Goal: Task Accomplishment & Management: Use online tool/utility

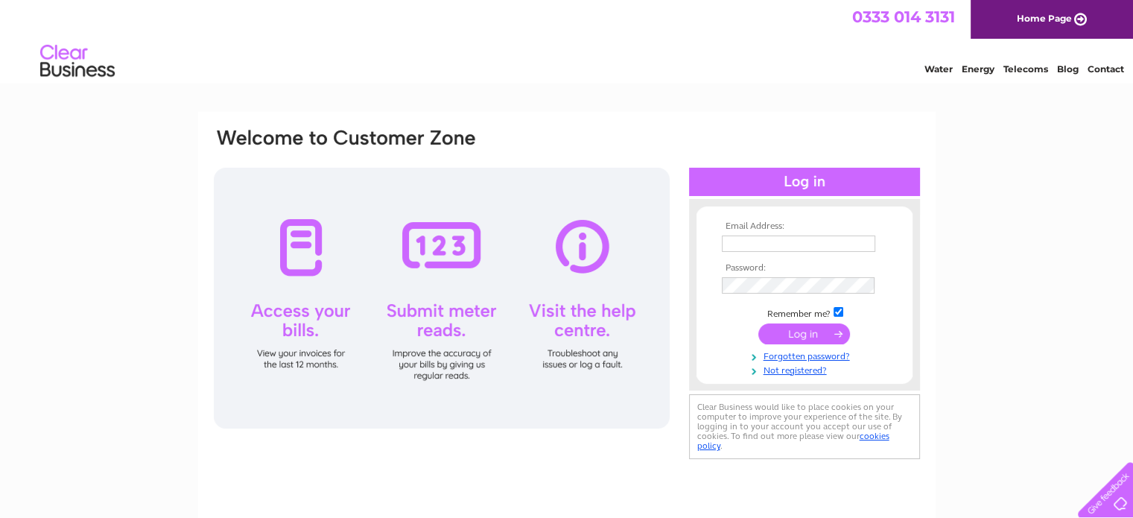
type input "rachel.hosier@gmail.com"
click at [825, 334] on input "submit" at bounding box center [804, 333] width 92 height 21
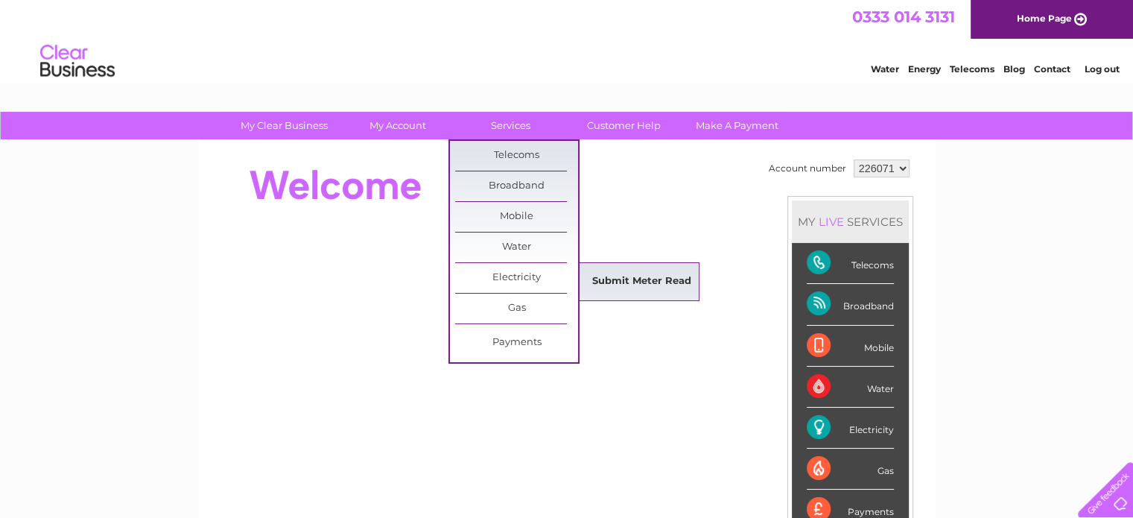
click at [598, 282] on link "Submit Meter Read" at bounding box center [641, 282] width 123 height 30
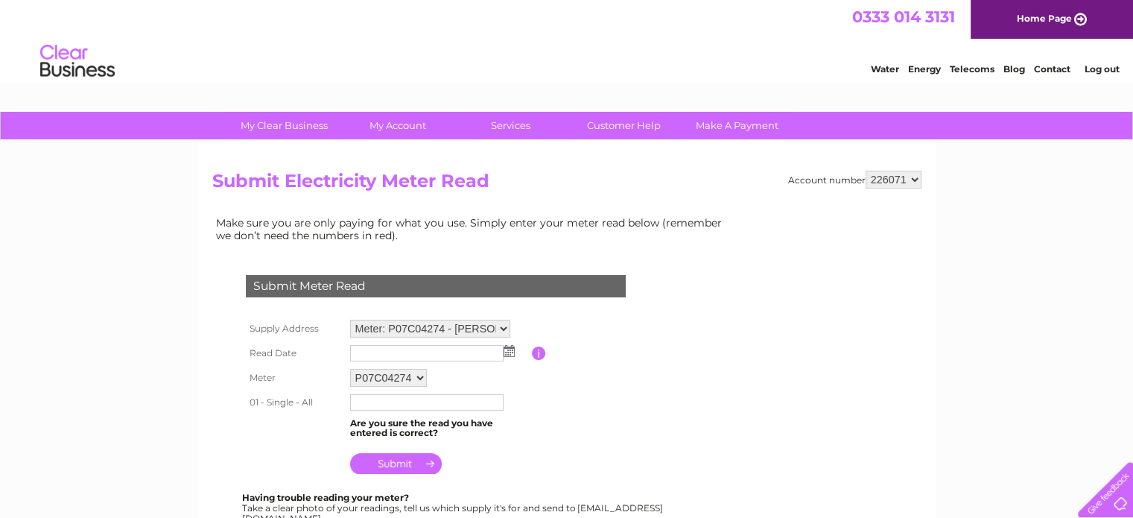
click at [509, 351] on img at bounding box center [509, 351] width 11 height 12
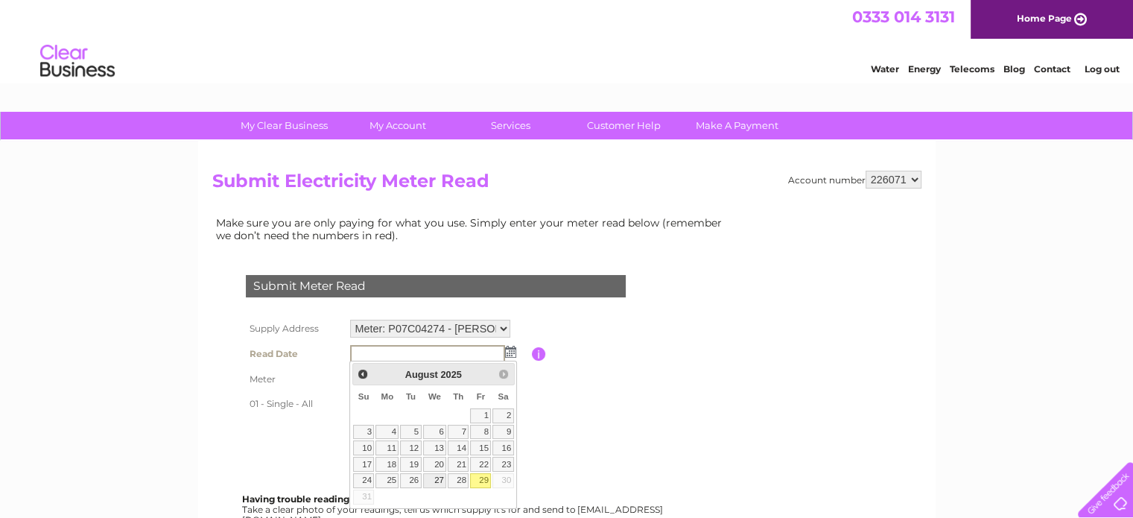
click at [436, 476] on link "27" at bounding box center [435, 480] width 24 height 15
type input "2025/08/27"
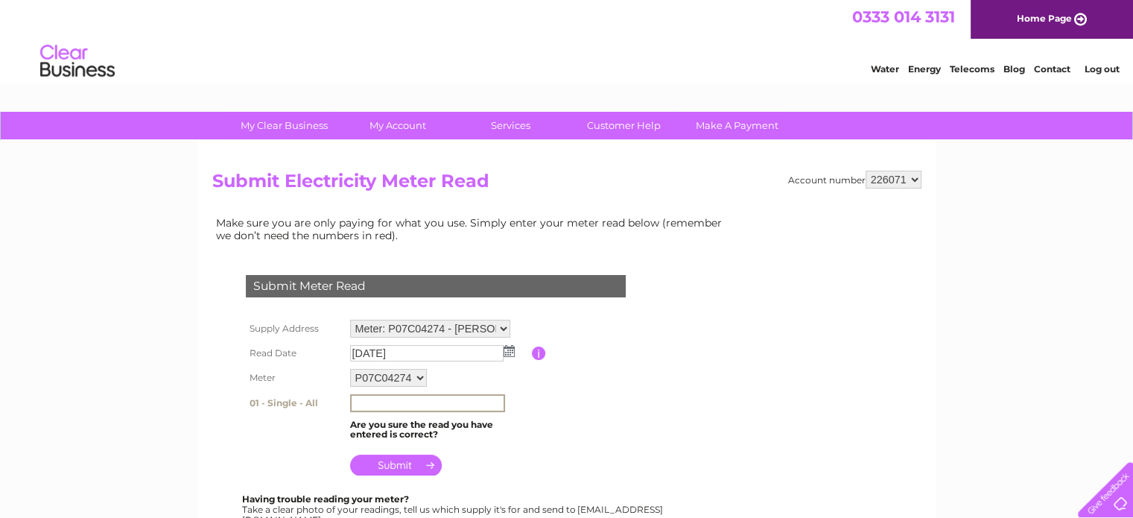
click at [372, 401] on input "text" at bounding box center [427, 403] width 155 height 18
type input "186084"
click at [393, 460] on input "submit" at bounding box center [396, 463] width 92 height 21
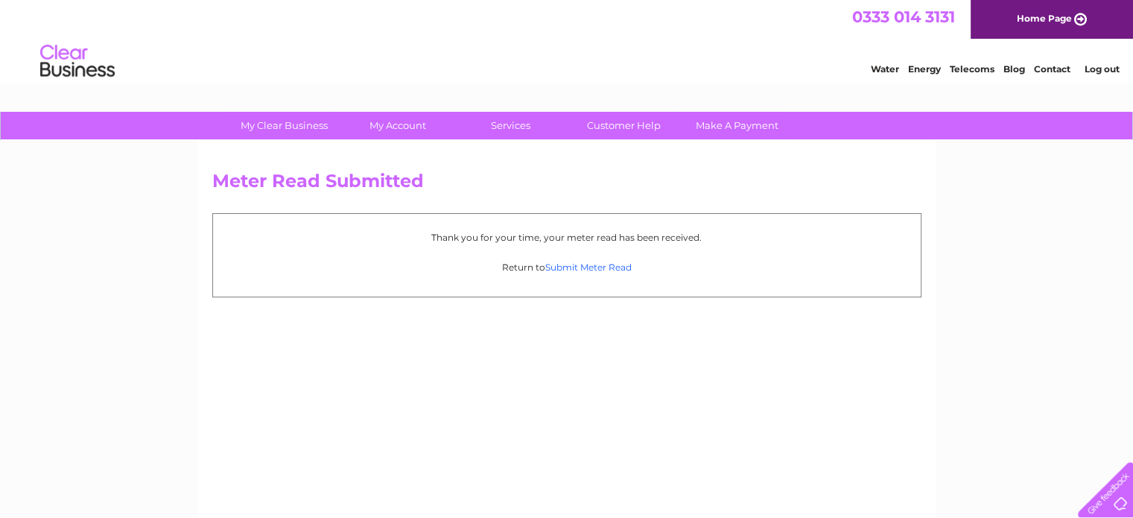
click at [582, 263] on link "Submit Meter Read" at bounding box center [588, 266] width 86 height 11
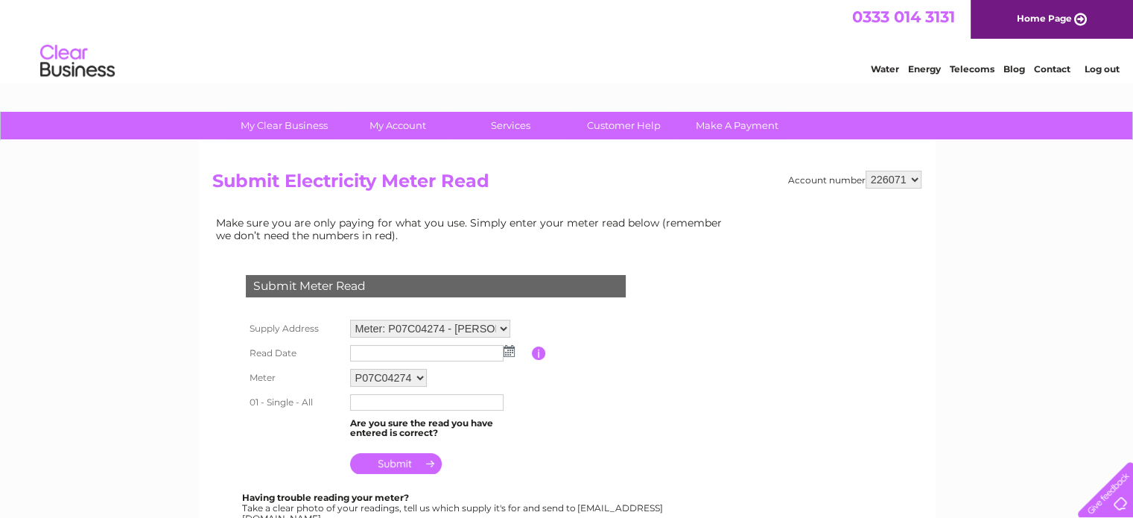
click at [504, 324] on select "Meter: P07C04274 - Boreland Farm, Upper Woodford, Salisbury, SP4 6PE Meter: P01…" at bounding box center [430, 329] width 160 height 18
select select "98053"
click at [350, 320] on select "Meter: P07C04274 - Boreland Farm, Upper Woodford, Salisbury, SP4 6PE Meter: P01…" at bounding box center [430, 329] width 160 height 19
click at [509, 352] on img at bounding box center [509, 351] width 11 height 12
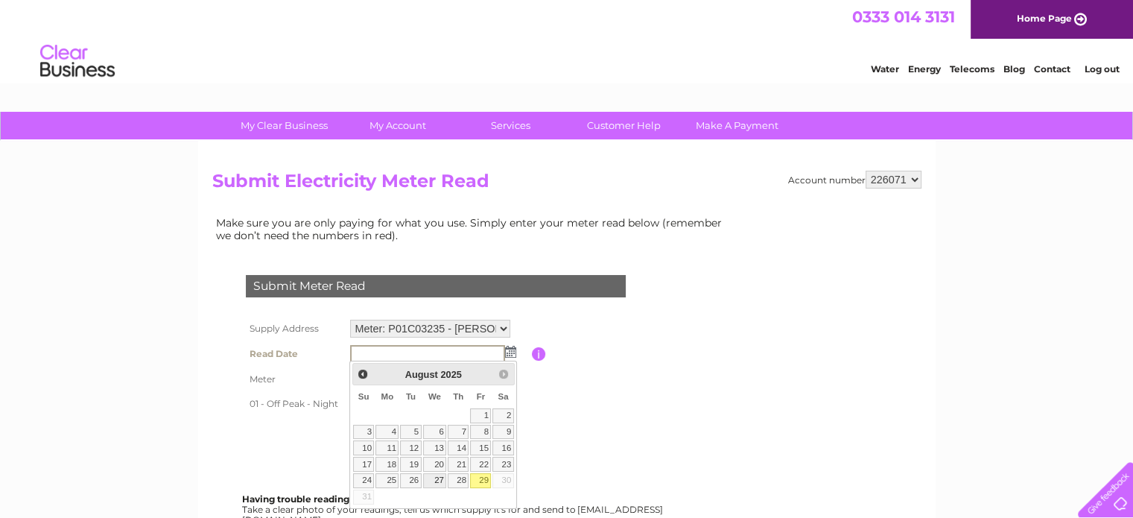
click at [438, 474] on link "27" at bounding box center [435, 480] width 24 height 15
type input "2025/08/27"
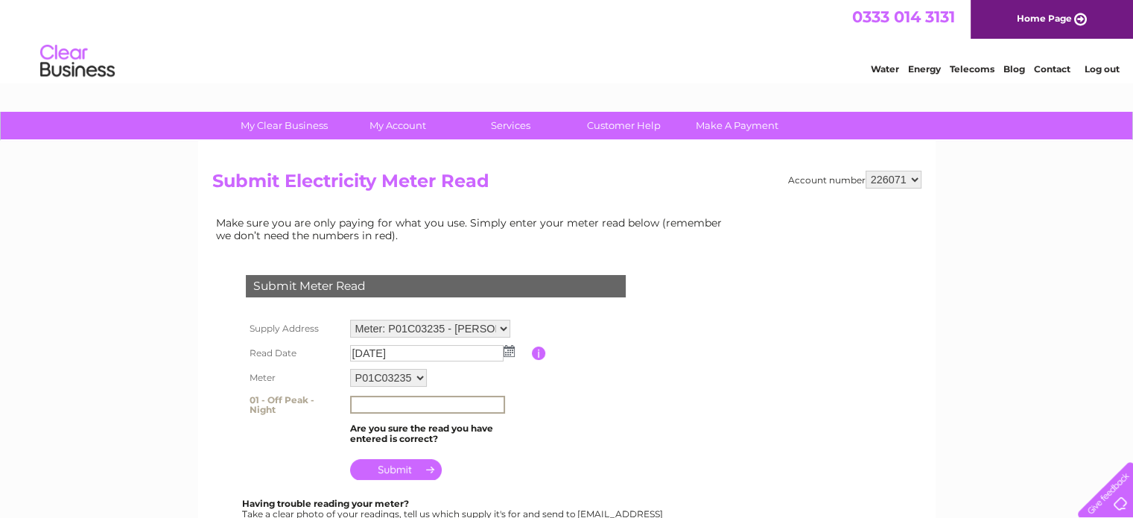
click at [387, 400] on input "text" at bounding box center [427, 405] width 155 height 18
type input "167931"
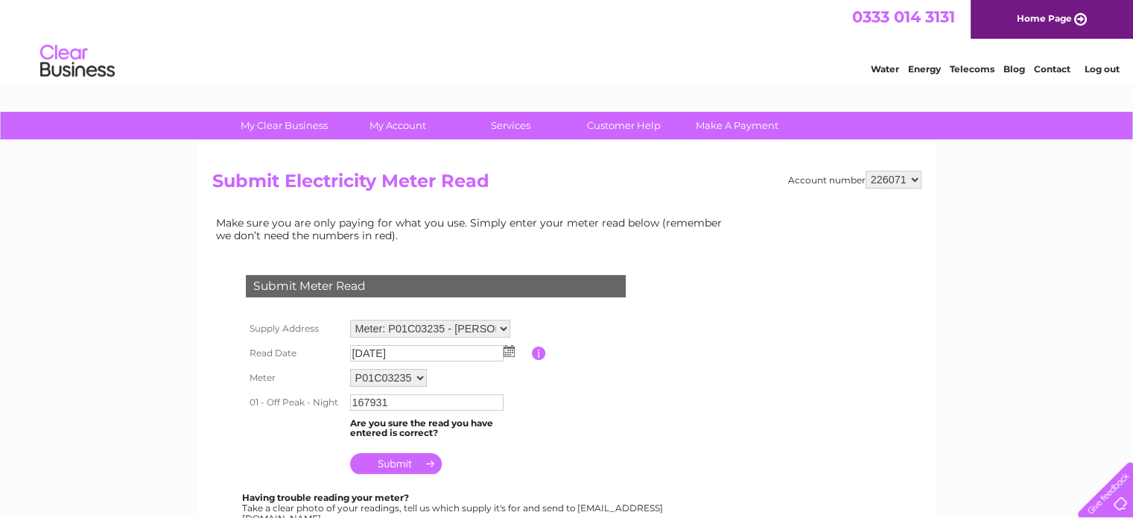
click at [399, 461] on input "submit" at bounding box center [396, 463] width 92 height 21
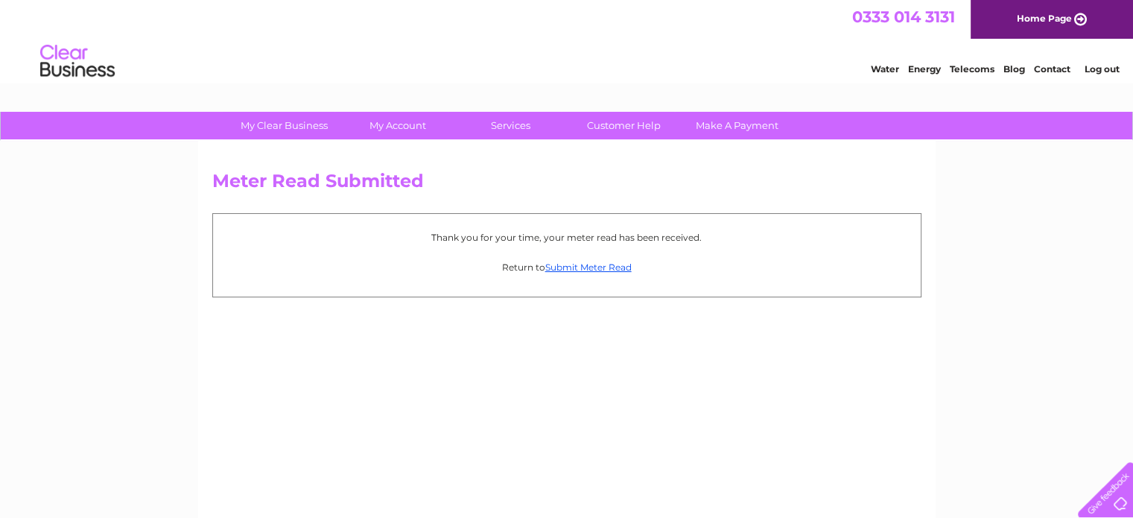
click at [1096, 66] on link "Log out" at bounding box center [1101, 68] width 35 height 11
